Goal: Navigation & Orientation: Find specific page/section

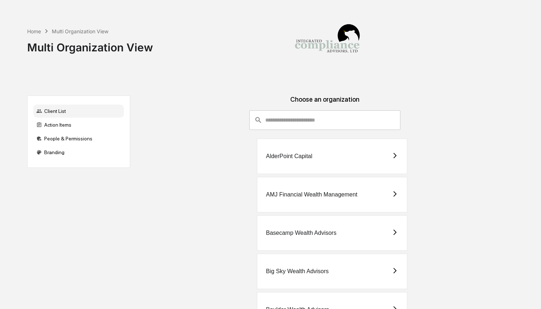
click at [305, 110] on input "consultant-dashboard__filter-organizations-search-bar" at bounding box center [332, 120] width 135 height 20
click at [312, 125] on input "consultant-dashboard__filter-organizations-search-bar" at bounding box center [332, 120] width 135 height 20
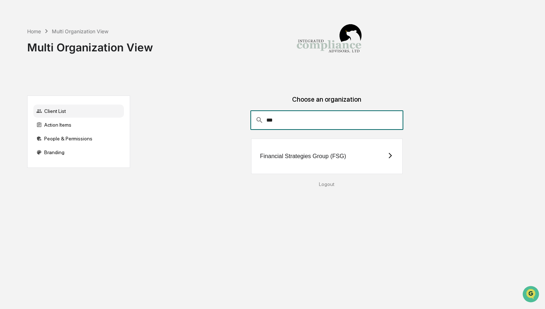
type input "***"
click at [313, 160] on div "Financial Strategies Group (FSG)" at bounding box center [327, 157] width 152 height 36
